Goal: Task Accomplishment & Management: Manage account settings

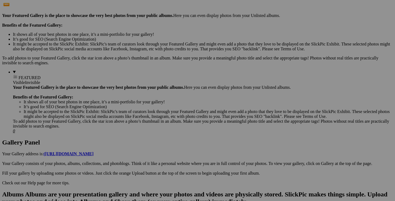
scroll to position [153, 0]
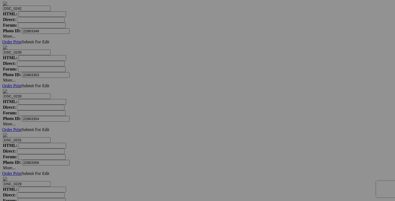
scroll to position [4693, 0]
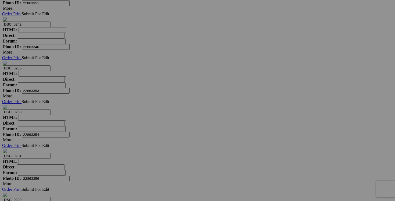
click at [162, 136] on span "Yes" at bounding box center [158, 135] width 6 height 5
drag, startPoint x: 325, startPoint y: 56, endPoint x: 317, endPoint y: 56, distance: 7.8
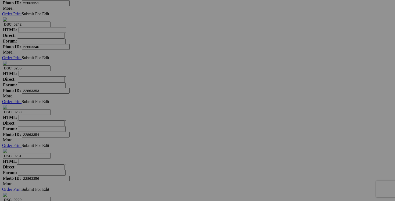
drag, startPoint x: 357, startPoint y: 56, endPoint x: 363, endPoint y: 56, distance: 5.4
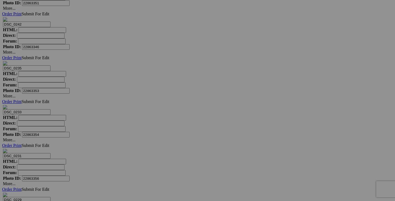
drag, startPoint x: 327, startPoint y: 56, endPoint x: 368, endPoint y: 53, distance: 41.1
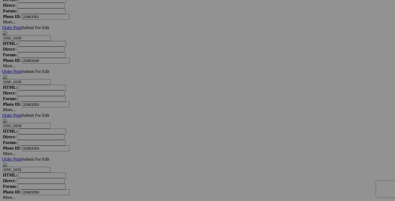
scroll to position [4658, 0]
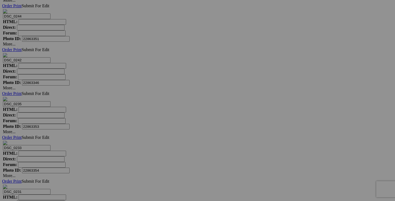
type input "chandail cashmere REPEAT small (a donner avec achat de 60$, valeur de 400$)"
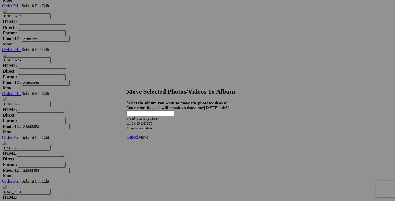
click at [126, 121] on span at bounding box center [126, 123] width 0 height 5
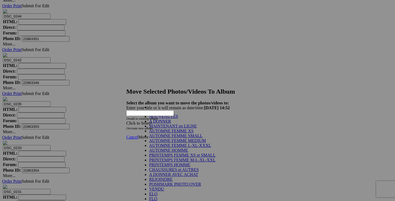
click at [171, 123] on link "A DONNER" at bounding box center [160, 121] width 22 height 5
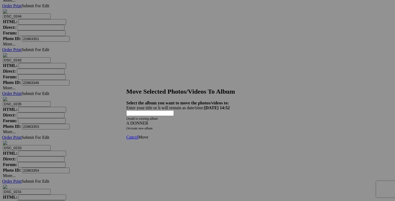
click at [148, 134] on span "Move" at bounding box center [143, 136] width 10 height 5
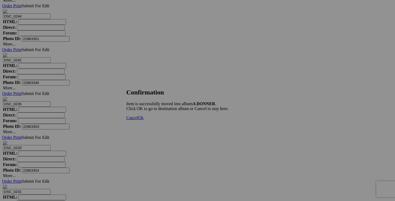
click at [138, 120] on link "Cancel" at bounding box center [132, 117] width 12 height 5
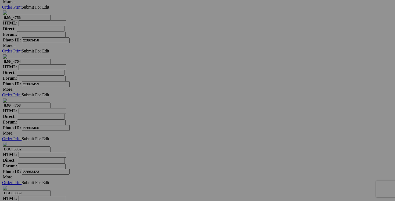
scroll to position [2950, 0]
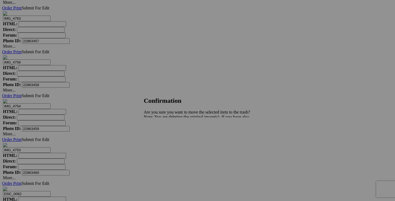
click at [162, 135] on span "Yes" at bounding box center [158, 135] width 6 height 5
drag, startPoint x: 301, startPoint y: 163, endPoint x: 270, endPoint y: 160, distance: 31.2
drag, startPoint x: 296, startPoint y: 163, endPoint x: 321, endPoint y: 163, distance: 25.0
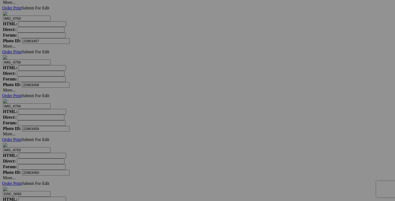
drag, startPoint x: 289, startPoint y: 163, endPoint x: 317, endPoint y: 162, distance: 27.9
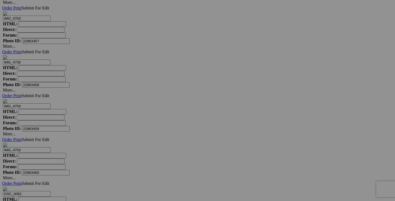
type input "chandail [PERSON_NAME] XXL (a donner aves achat de 30$)"
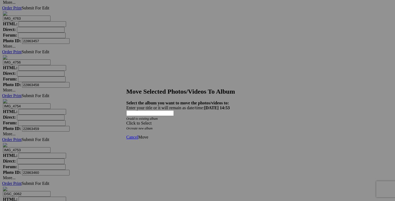
click at [126, 121] on span at bounding box center [126, 123] width 0 height 5
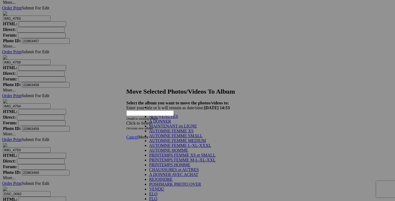
click at [171, 123] on link "A DONNER" at bounding box center [160, 121] width 22 height 5
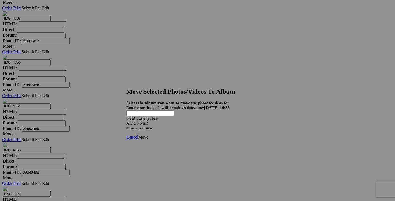
click at [148, 134] on span "Move" at bounding box center [143, 136] width 10 height 5
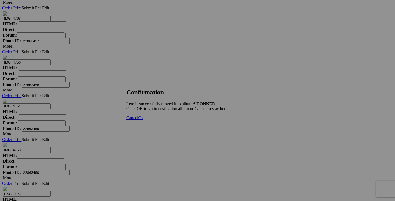
click at [143, 120] on span "Ok" at bounding box center [140, 117] width 5 height 5
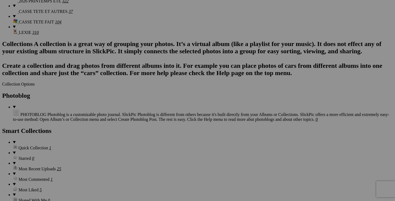
scroll to position [699, 0]
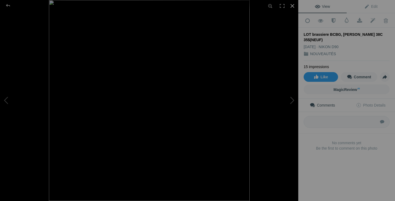
click at [292, 5] on div at bounding box center [292, 6] width 12 height 12
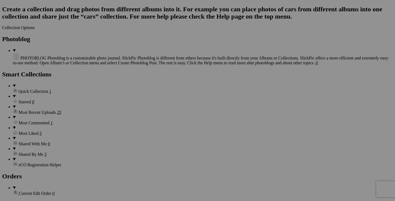
click at [162, 135] on span "Yes" at bounding box center [158, 135] width 6 height 5
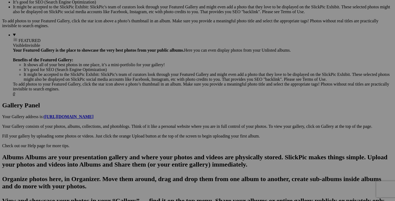
scroll to position [188, 0]
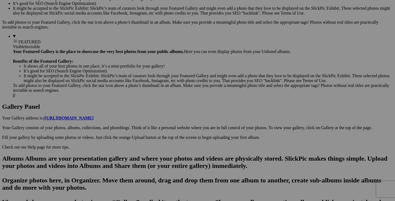
drag, startPoint x: 103, startPoint y: 129, endPoint x: 126, endPoint y: 129, distance: 23.4
drag, startPoint x: 145, startPoint y: 129, endPoint x: 178, endPoint y: 130, distance: 33.1
